Goal: Check status: Check status

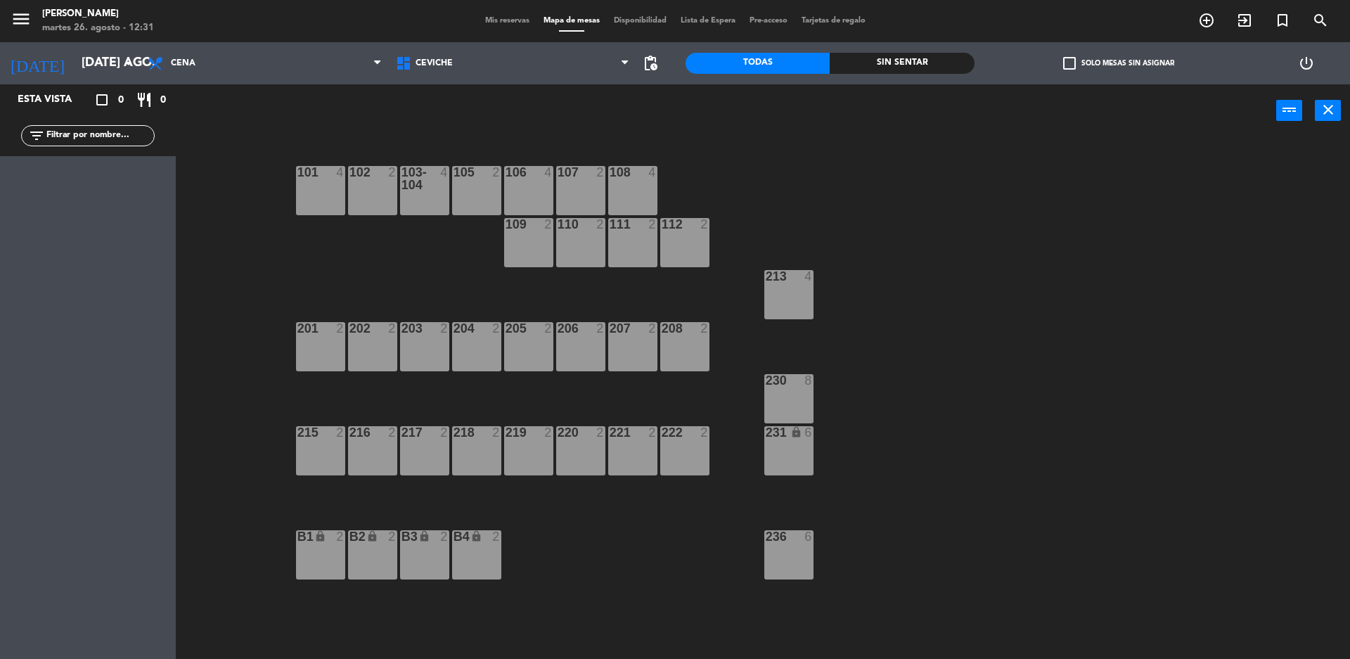
click at [726, 26] on div "Mis reservas Mapa de mesas Disponibilidad Lista de Espera Pre-acceso Tarjetas d…" at bounding box center [675, 21] width 394 height 13
click at [720, 24] on span "Lista de Espera" at bounding box center [707, 21] width 69 height 8
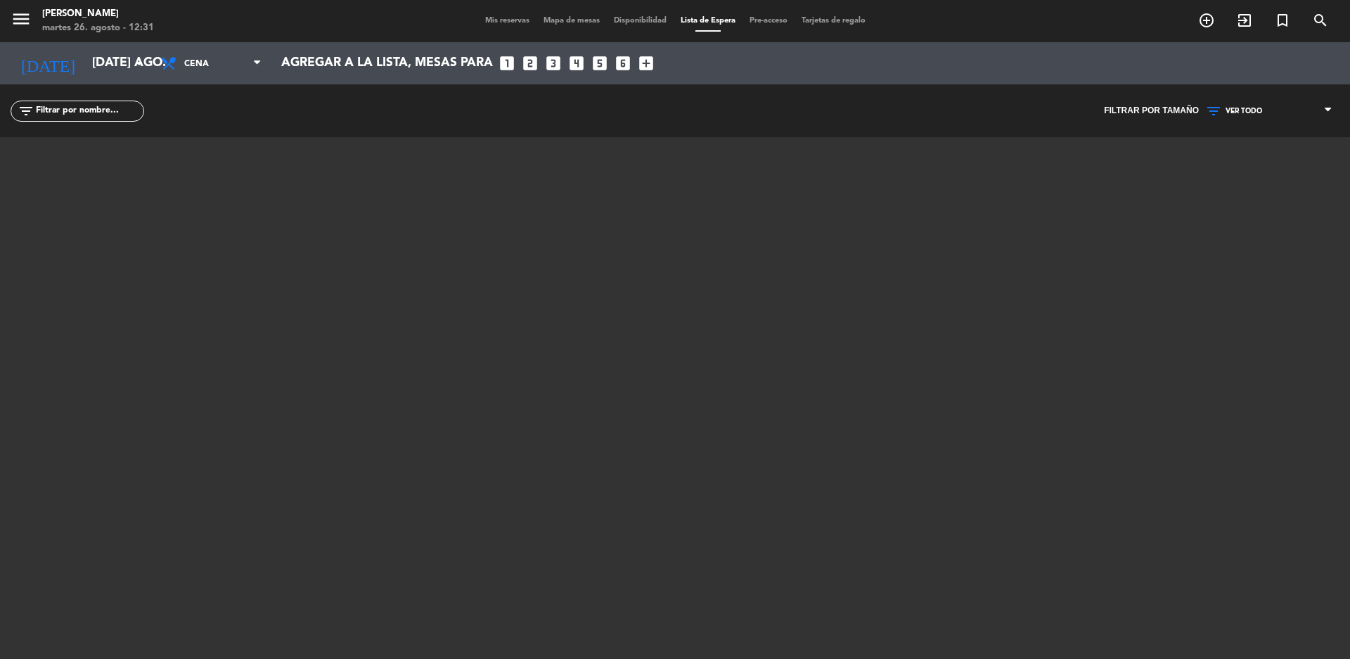
click at [563, 18] on span "Mapa de mesas" at bounding box center [571, 21] width 70 height 8
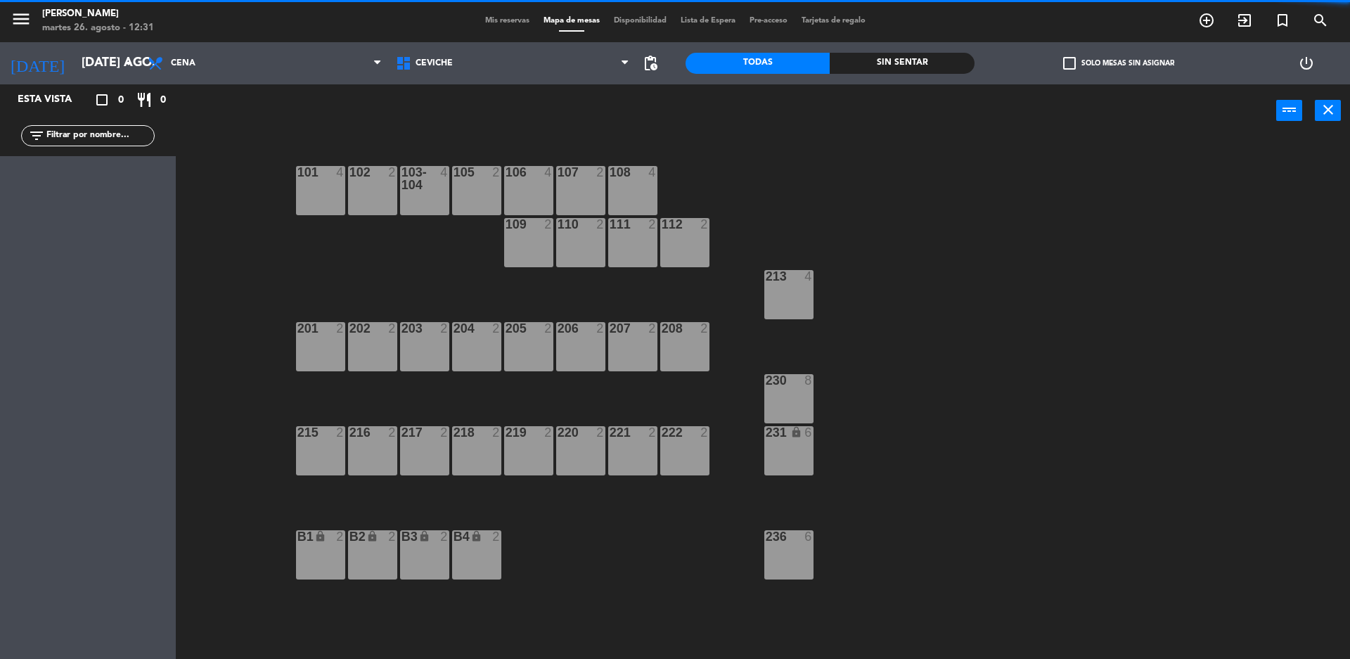
click at [499, 22] on span "Mis reservas" at bounding box center [507, 21] width 58 height 8
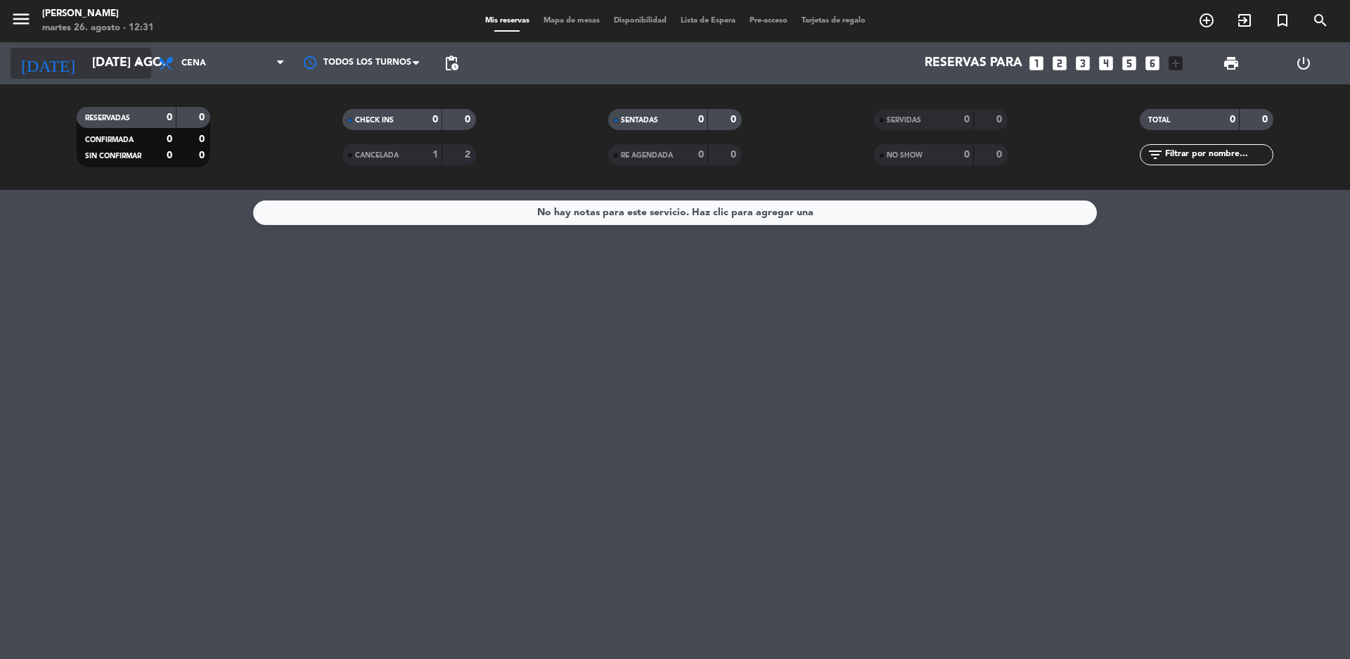
click at [136, 57] on icon "arrow_drop_down" at bounding box center [139, 63] width 17 height 17
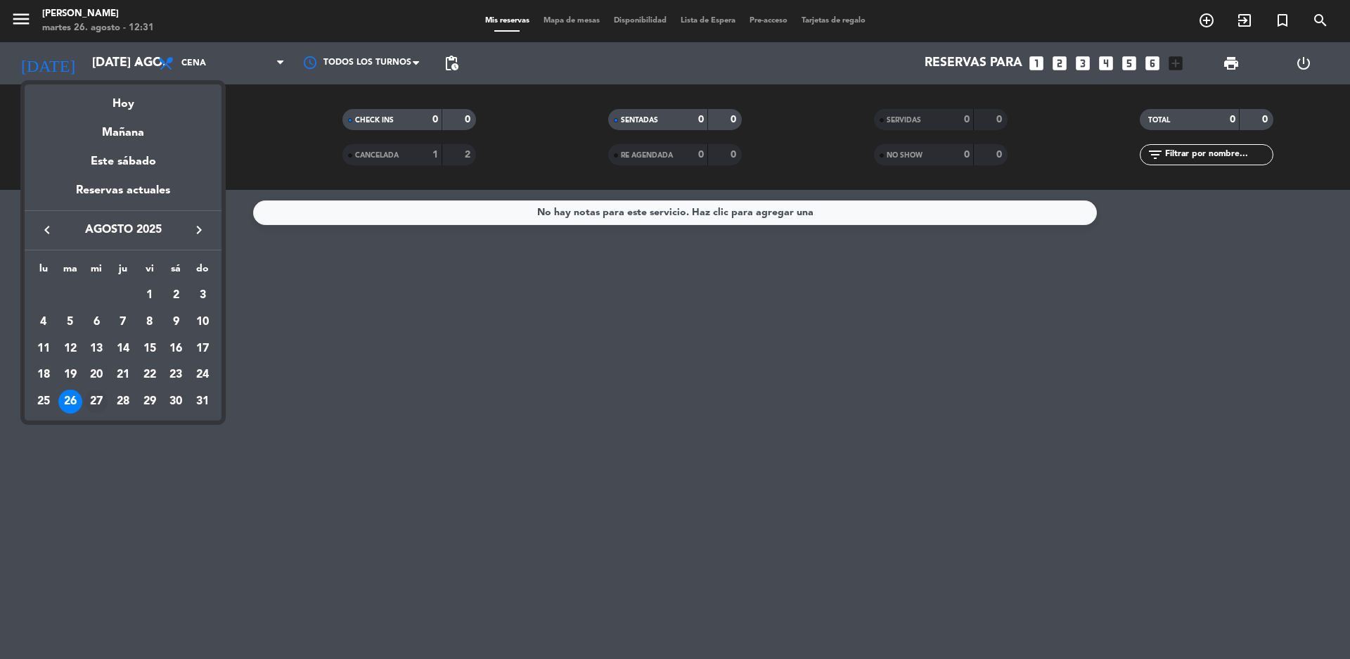
click at [94, 396] on div "27" at bounding box center [96, 401] width 24 height 24
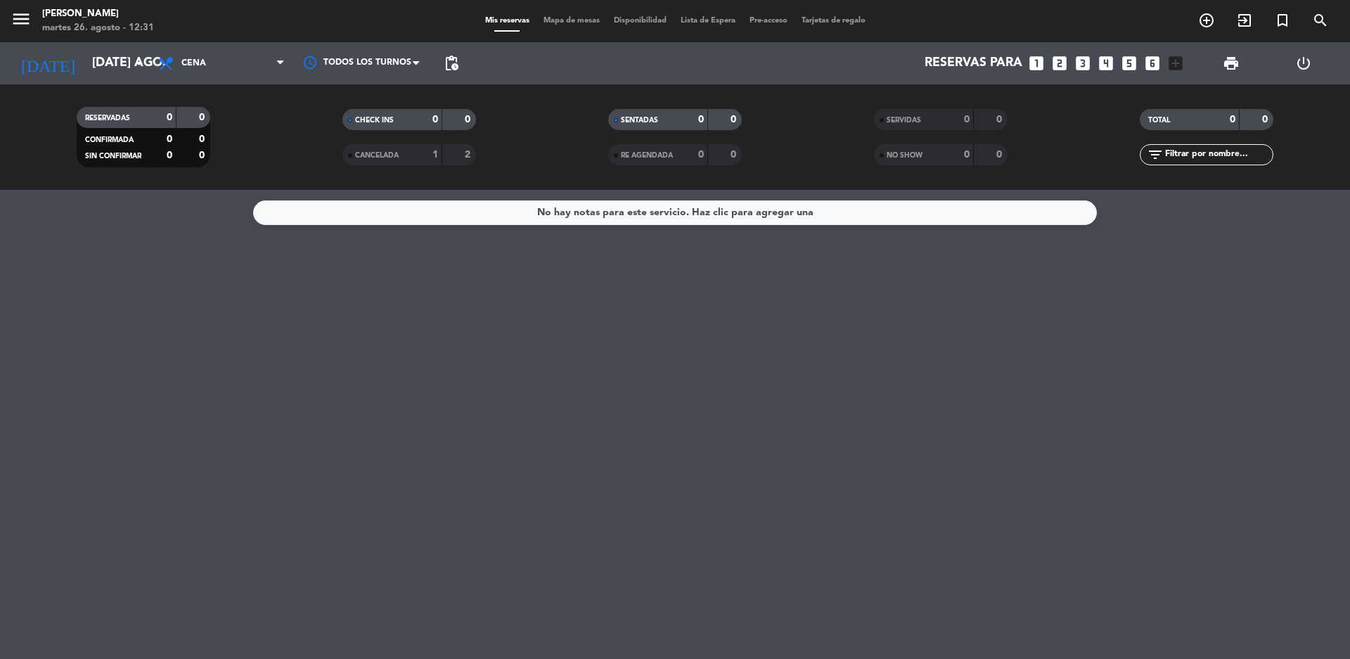
type input "mié. 27 ago."
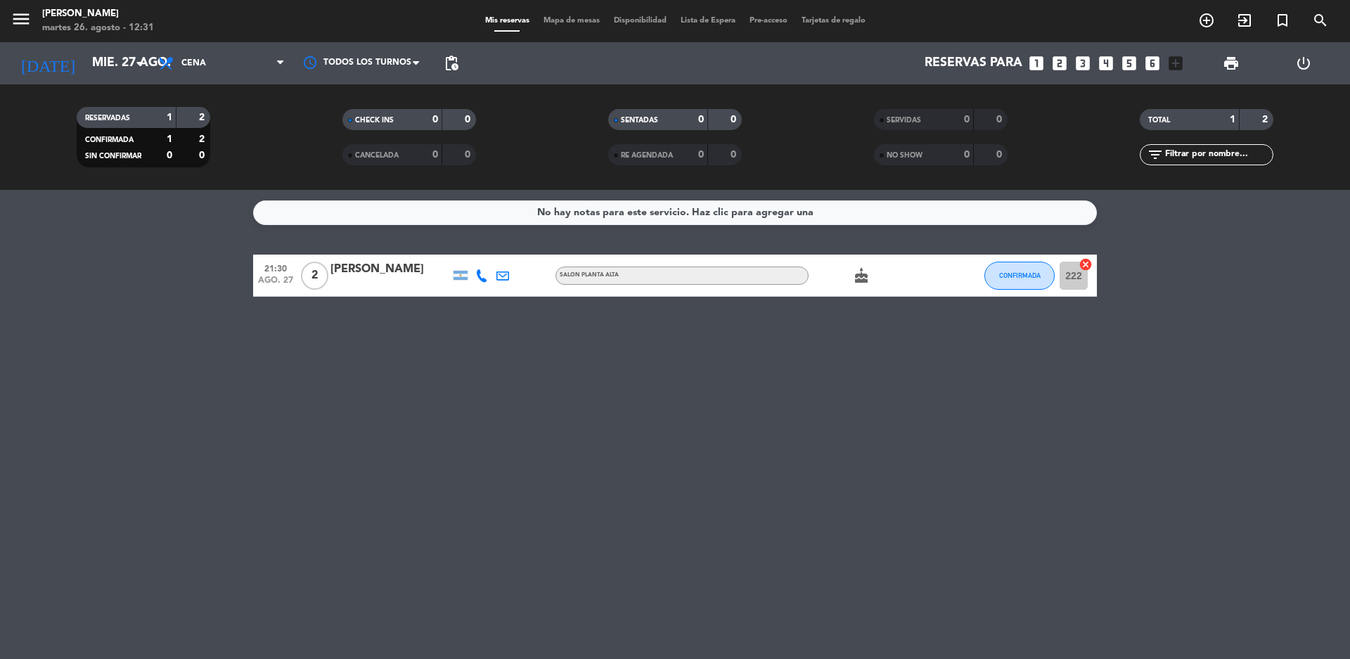
click at [573, 21] on span "Mapa de mesas" at bounding box center [571, 21] width 70 height 8
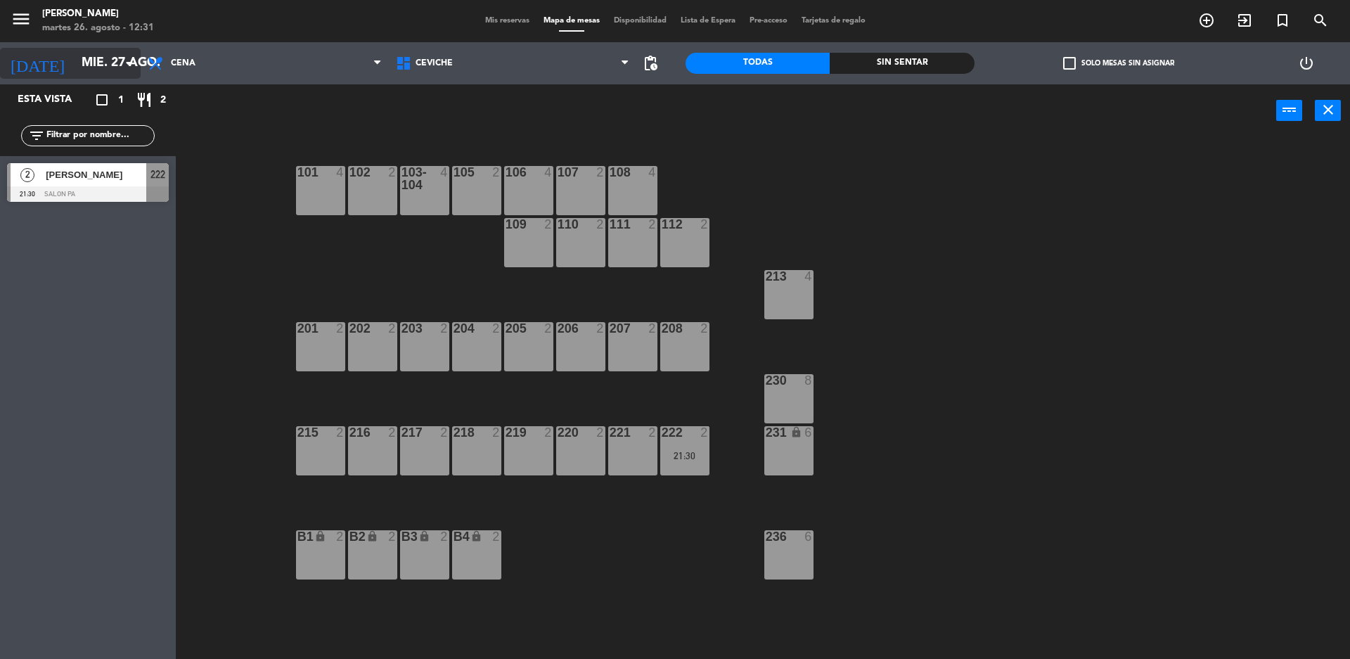
click at [109, 58] on input "mié. 27 ago." at bounding box center [156, 63] width 163 height 28
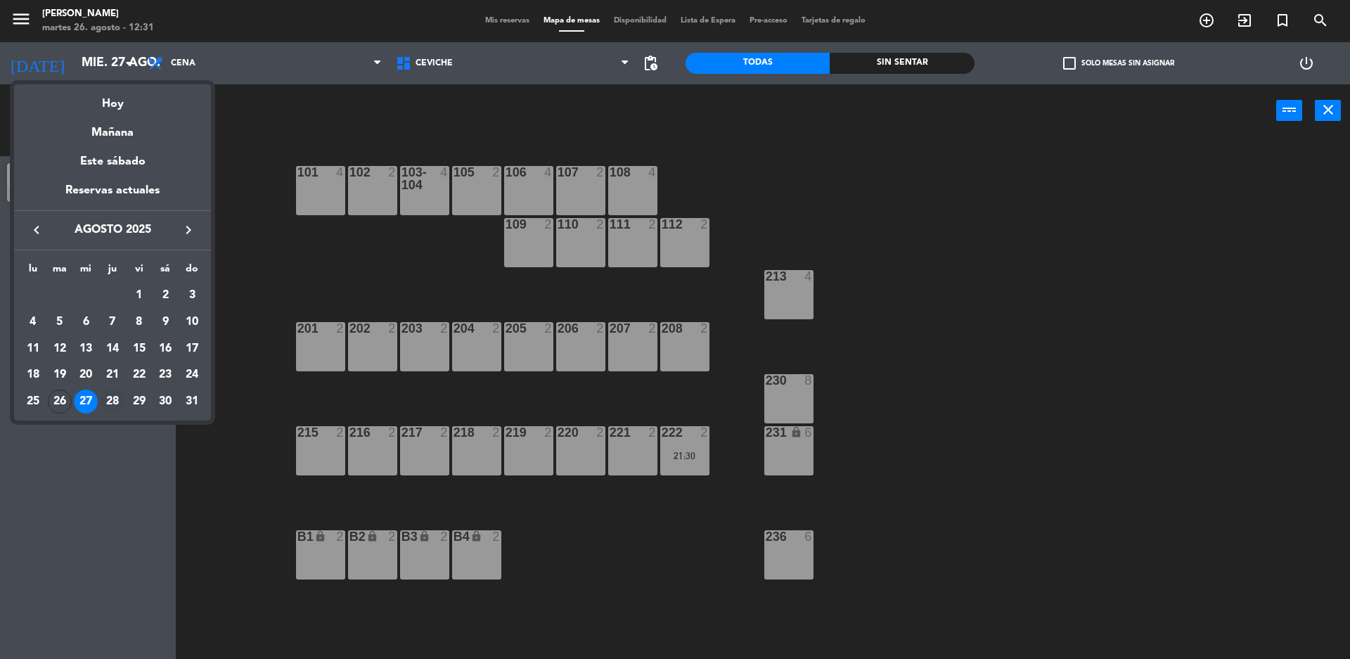
click at [110, 397] on div "28" at bounding box center [113, 401] width 24 height 24
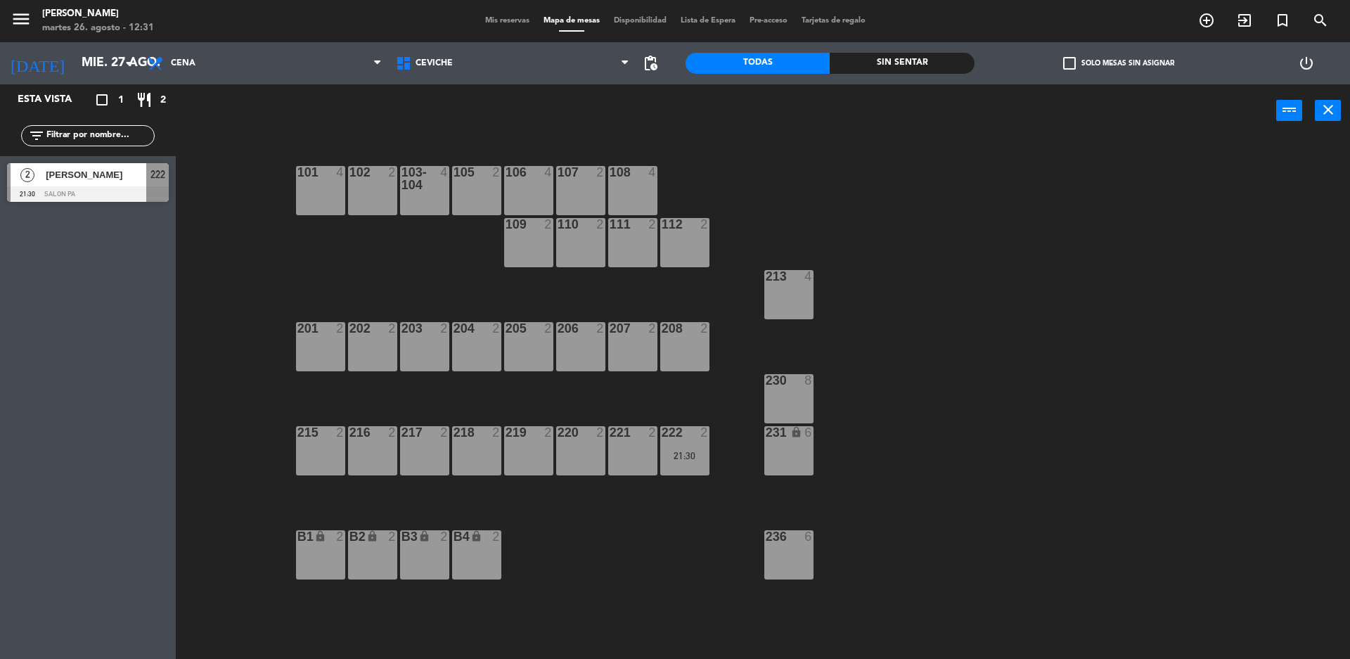
type input "jue. 28 ago."
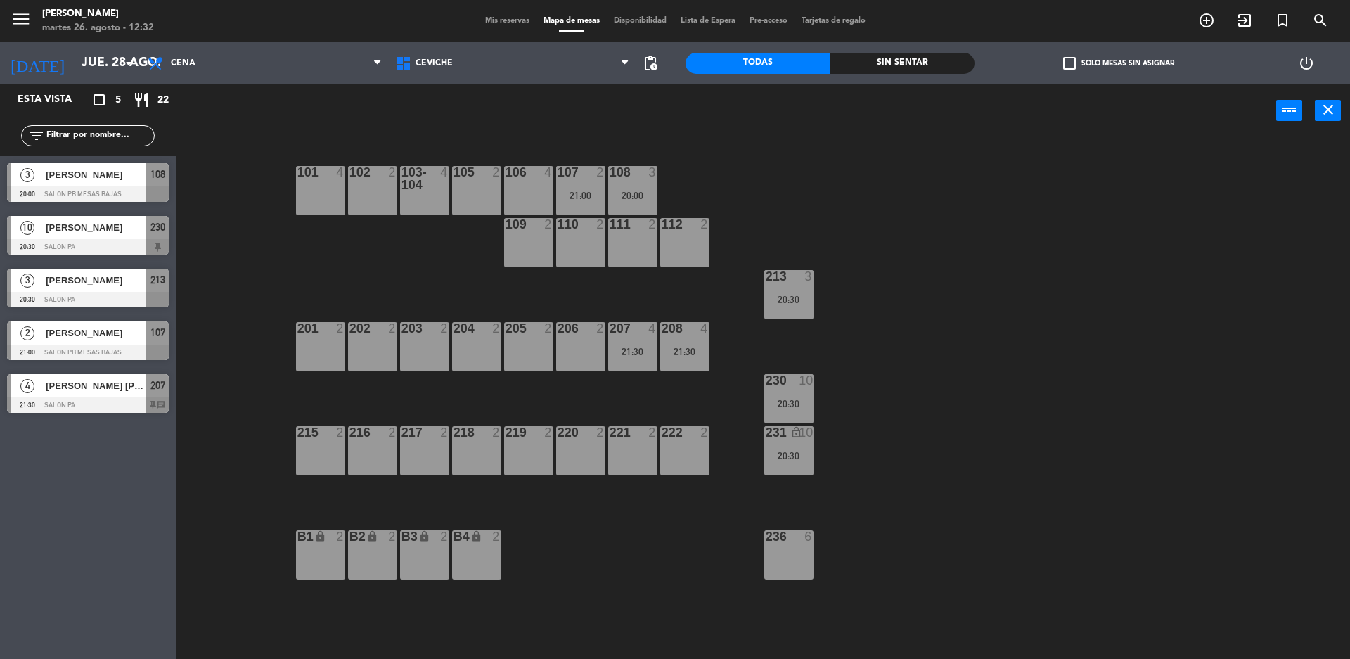
click at [678, 17] on span "Lista de Espera" at bounding box center [707, 21] width 69 height 8
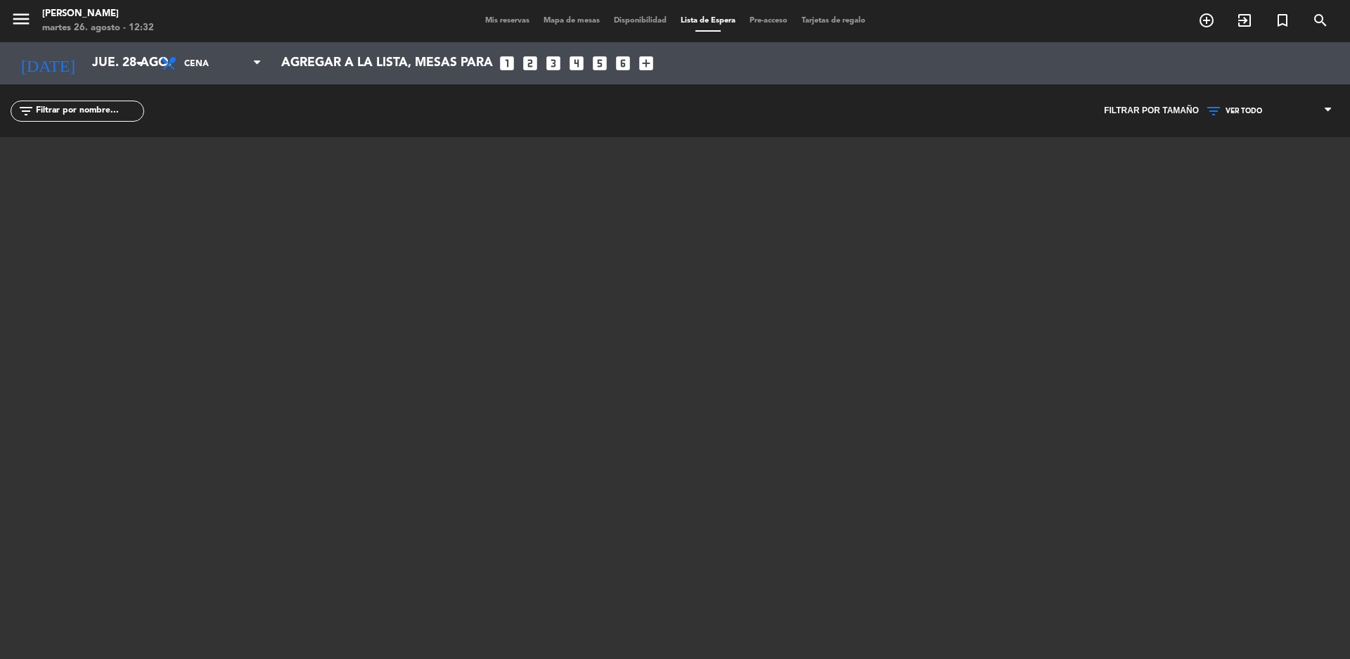
click at [564, 17] on span "Mapa de mesas" at bounding box center [571, 21] width 70 height 8
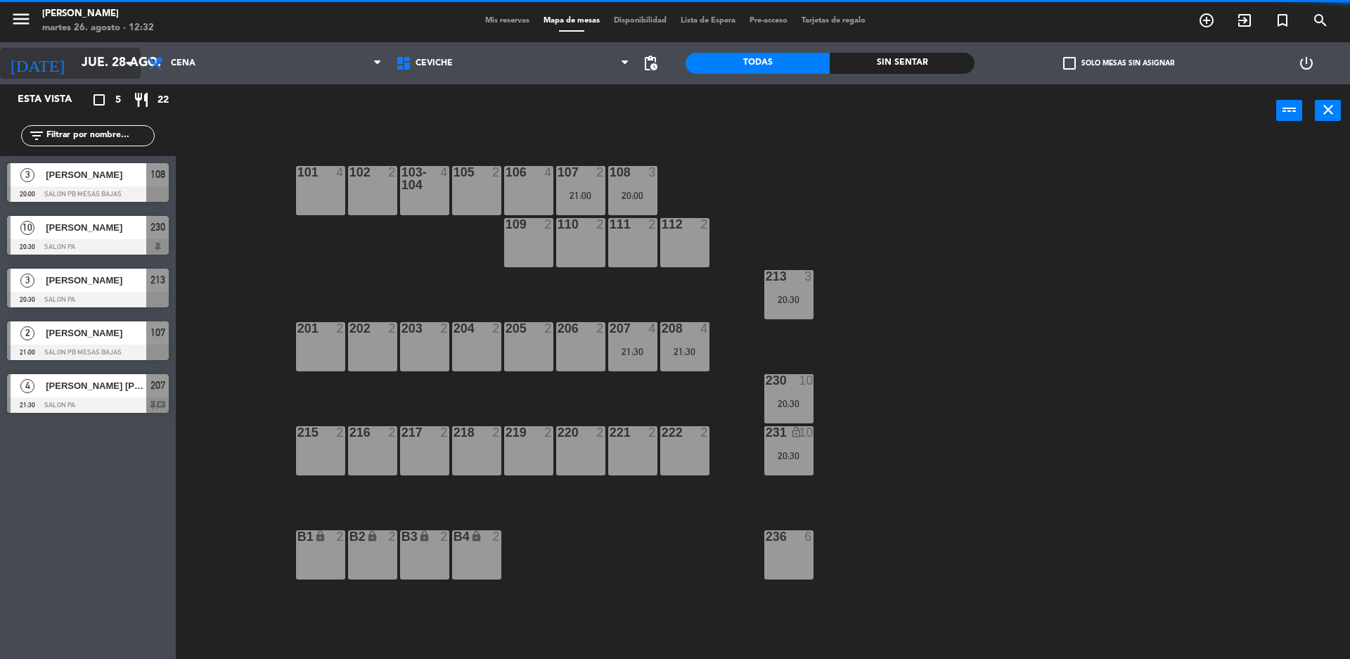
click at [75, 75] on input "jue. 28 ago." at bounding box center [156, 63] width 163 height 28
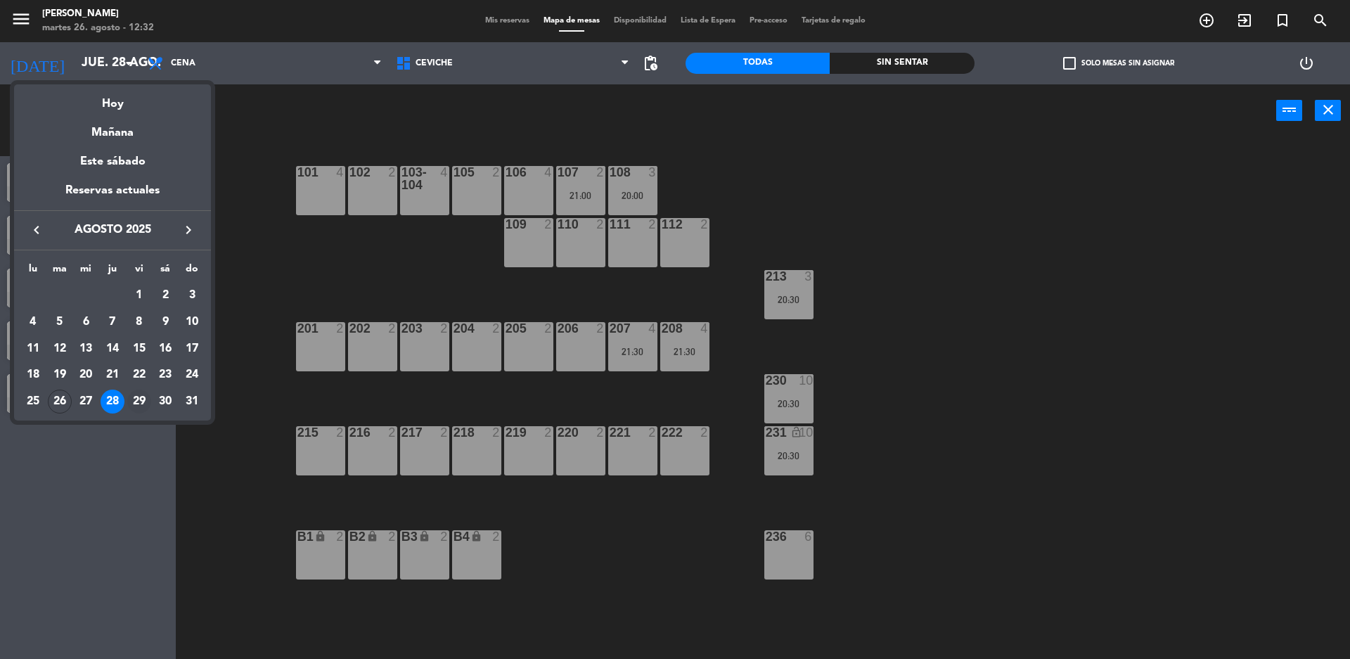
click at [134, 401] on div "29" at bounding box center [139, 401] width 24 height 24
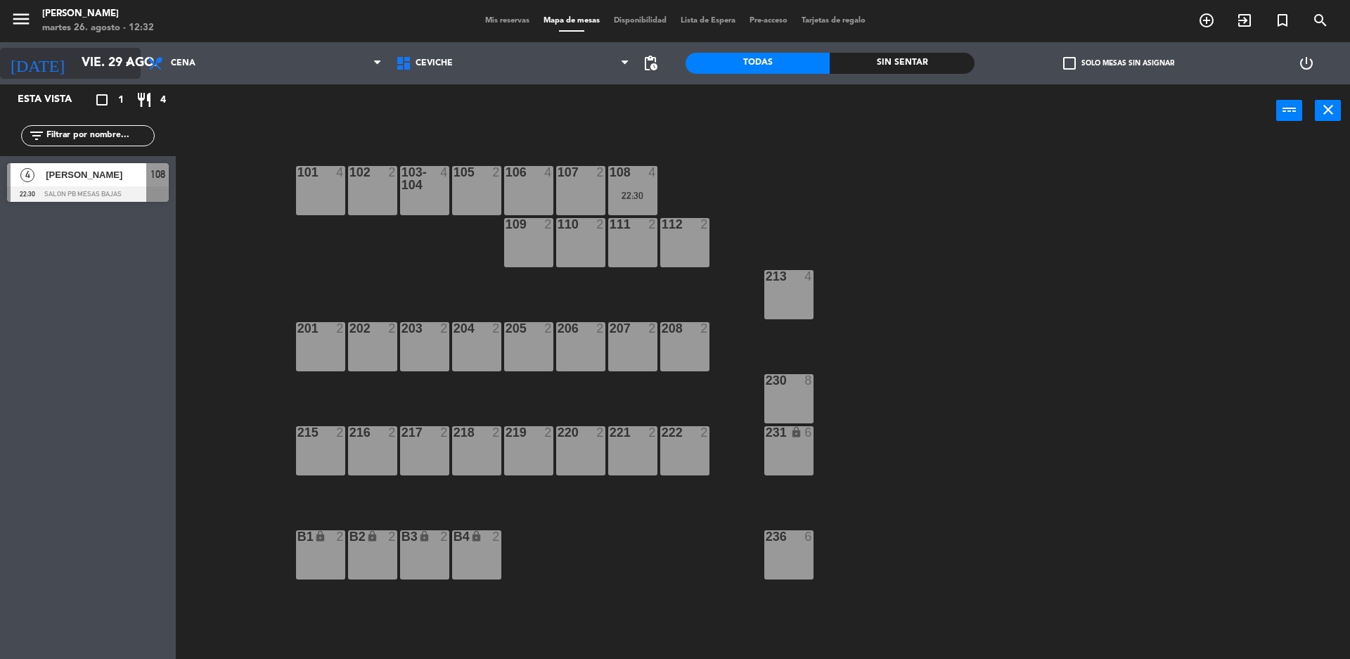
click at [92, 67] on input "vie. 29 ago." at bounding box center [156, 63] width 163 height 28
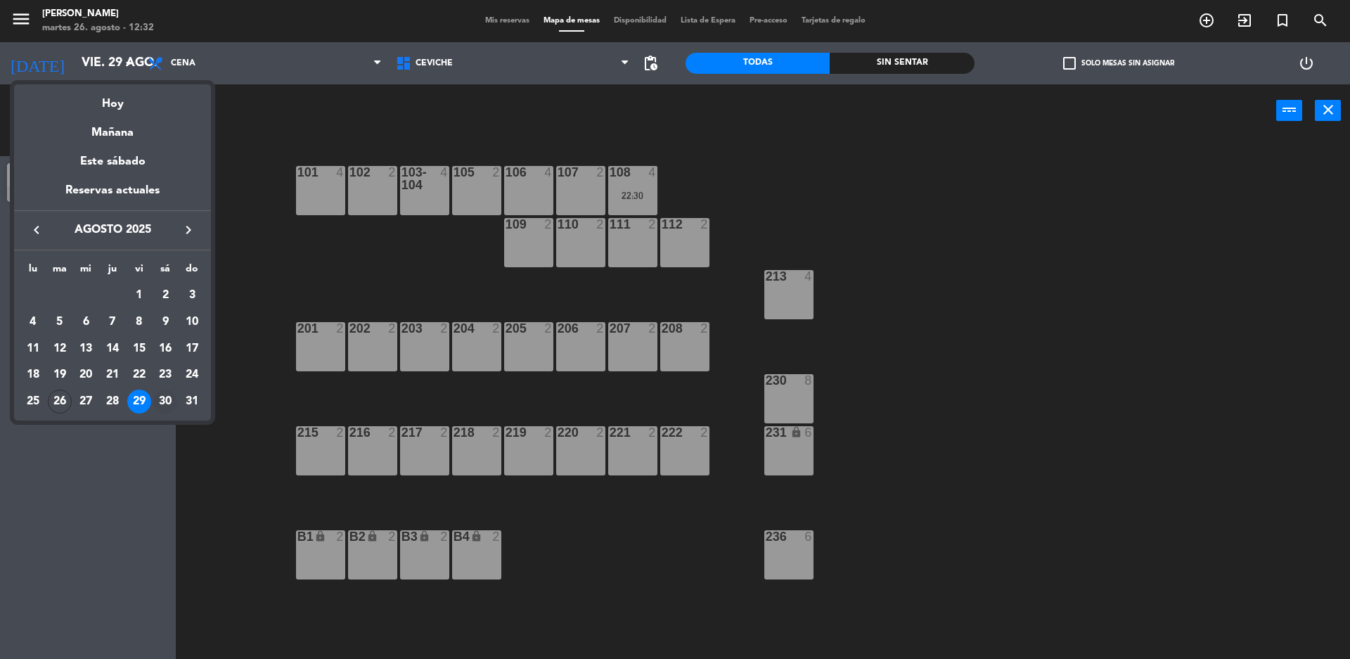
click at [164, 401] on div "30" at bounding box center [165, 401] width 24 height 24
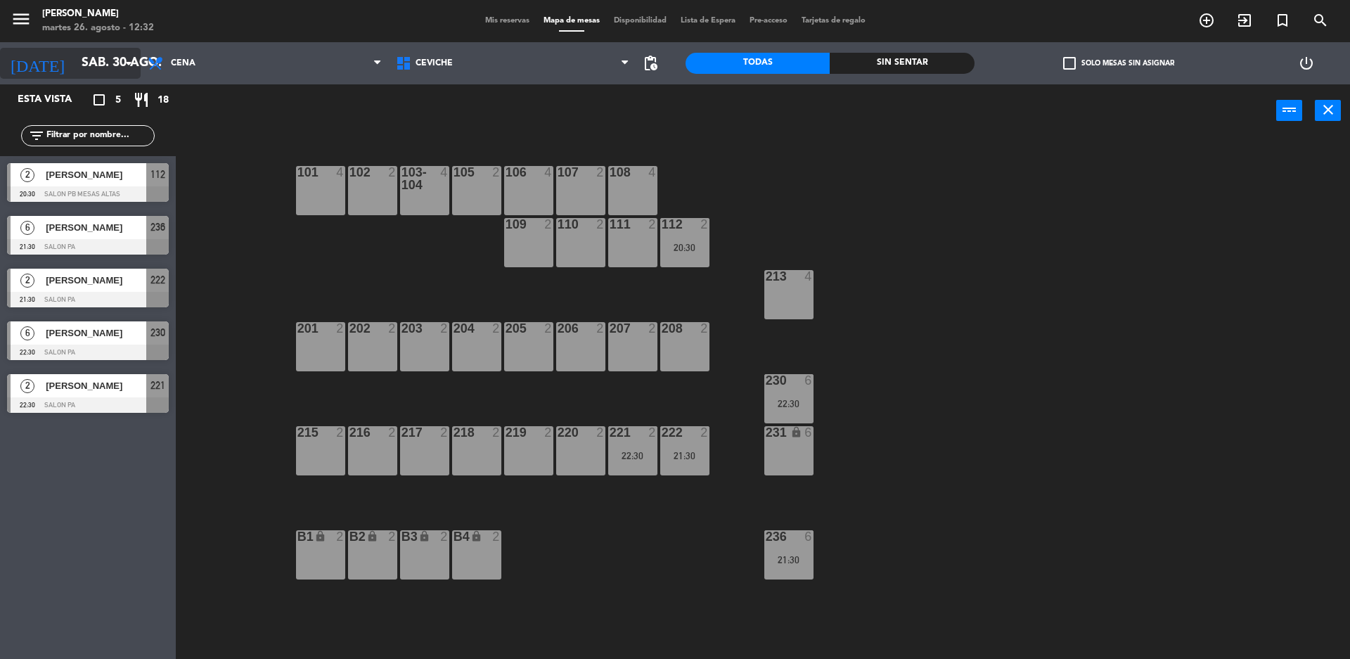
click at [90, 66] on input "sáb. 30 ago." at bounding box center [156, 63] width 163 height 28
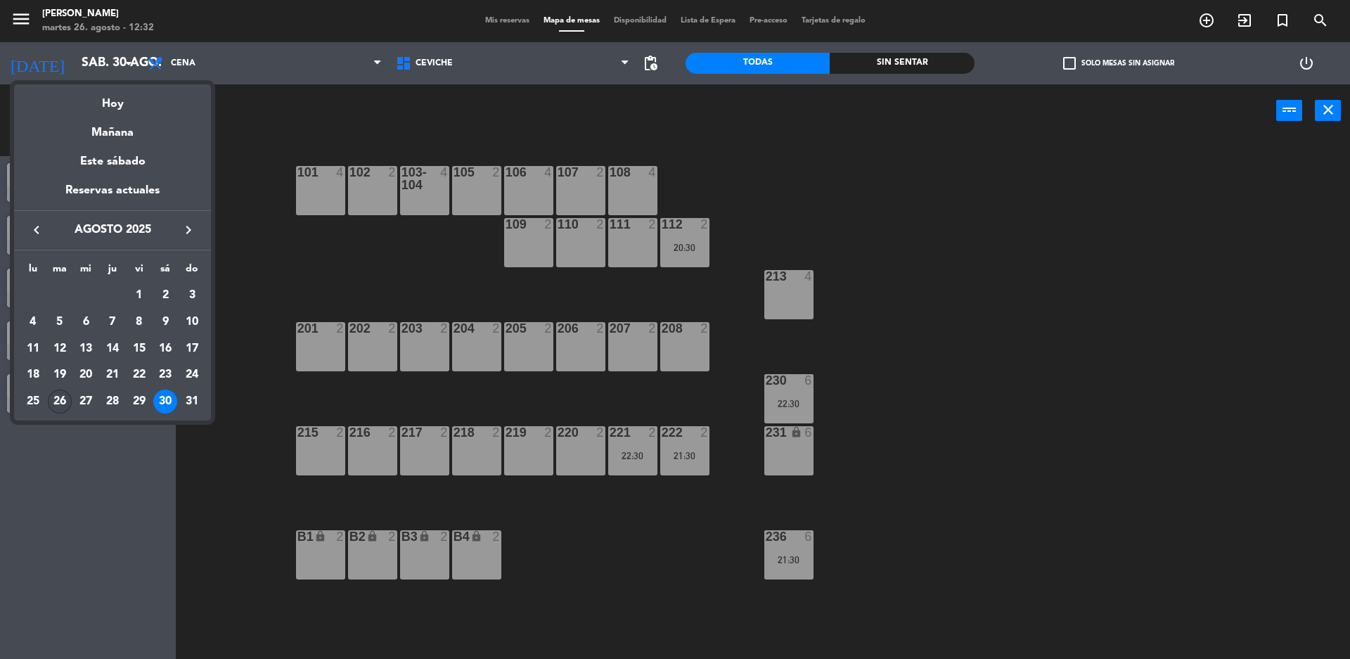
click at [55, 401] on div "26" at bounding box center [60, 401] width 24 height 24
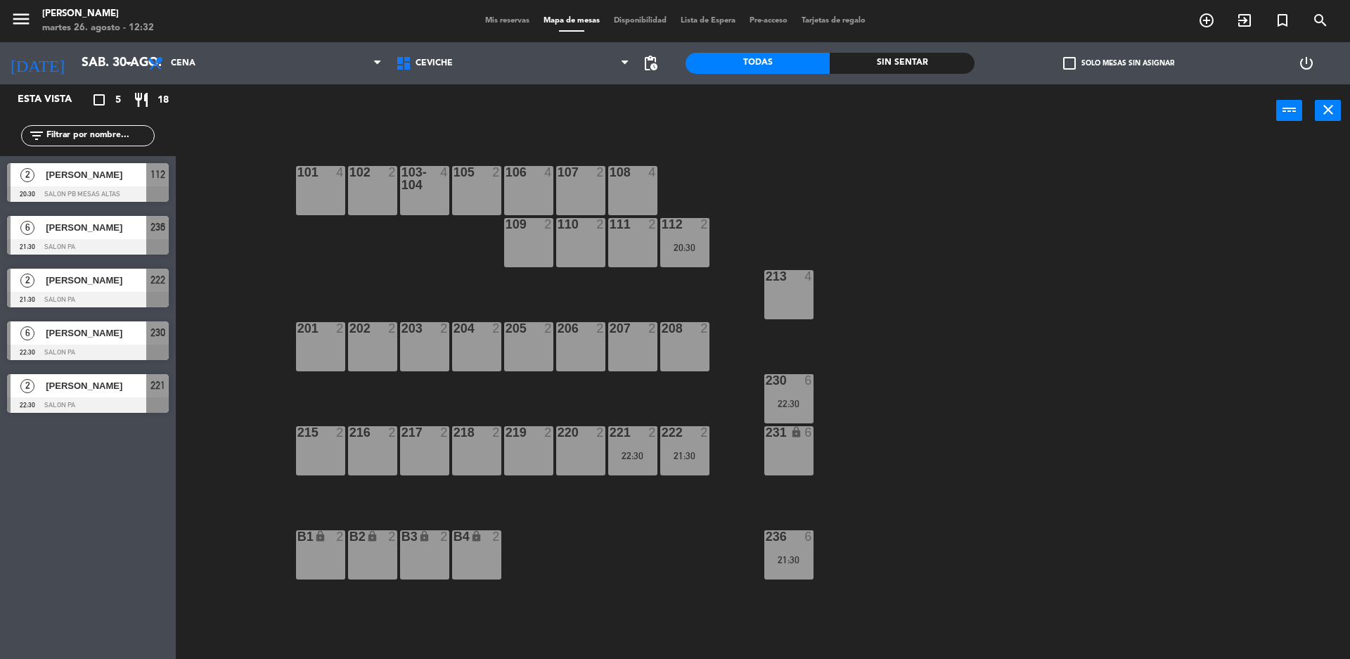
type input "[DATE] ago."
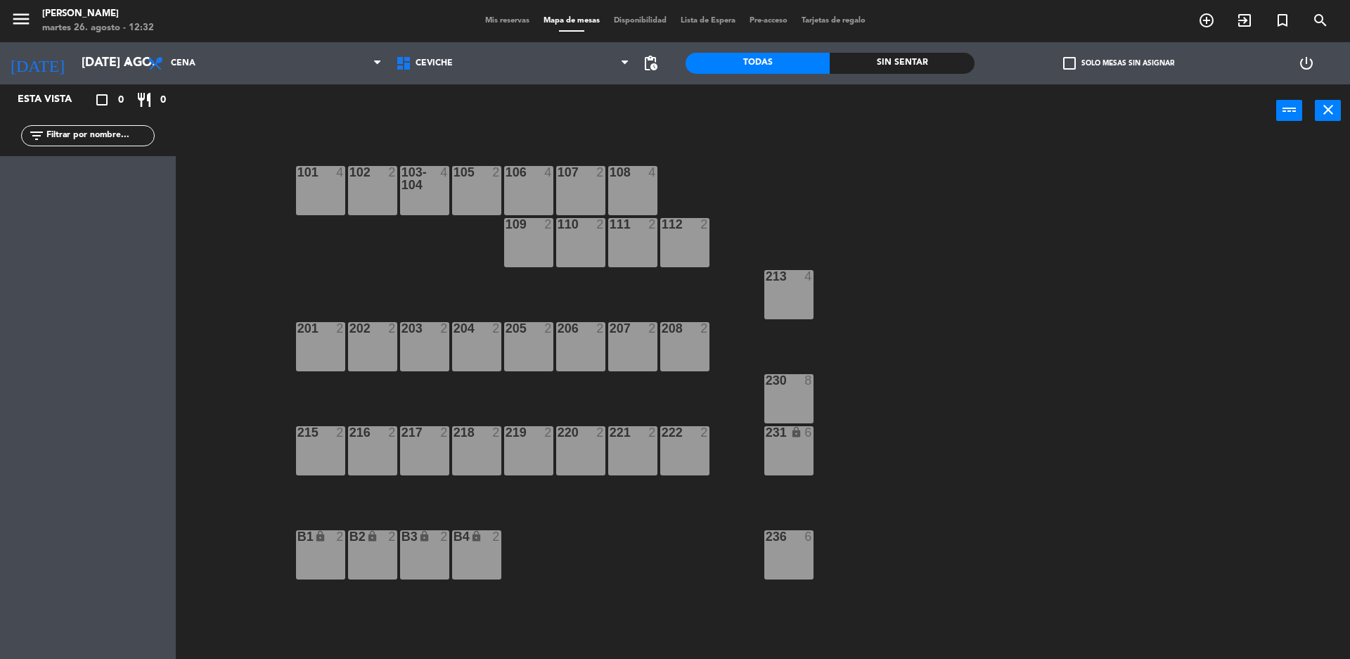
click at [221, 408] on div "101 4 102 2 103-104 4 105 2 106 4 107 2 108 4 109 2 110 2 111 2 112 2 213 4 204…" at bounding box center [769, 402] width 1160 height 522
